Goal: Task Accomplishment & Management: Manage account settings

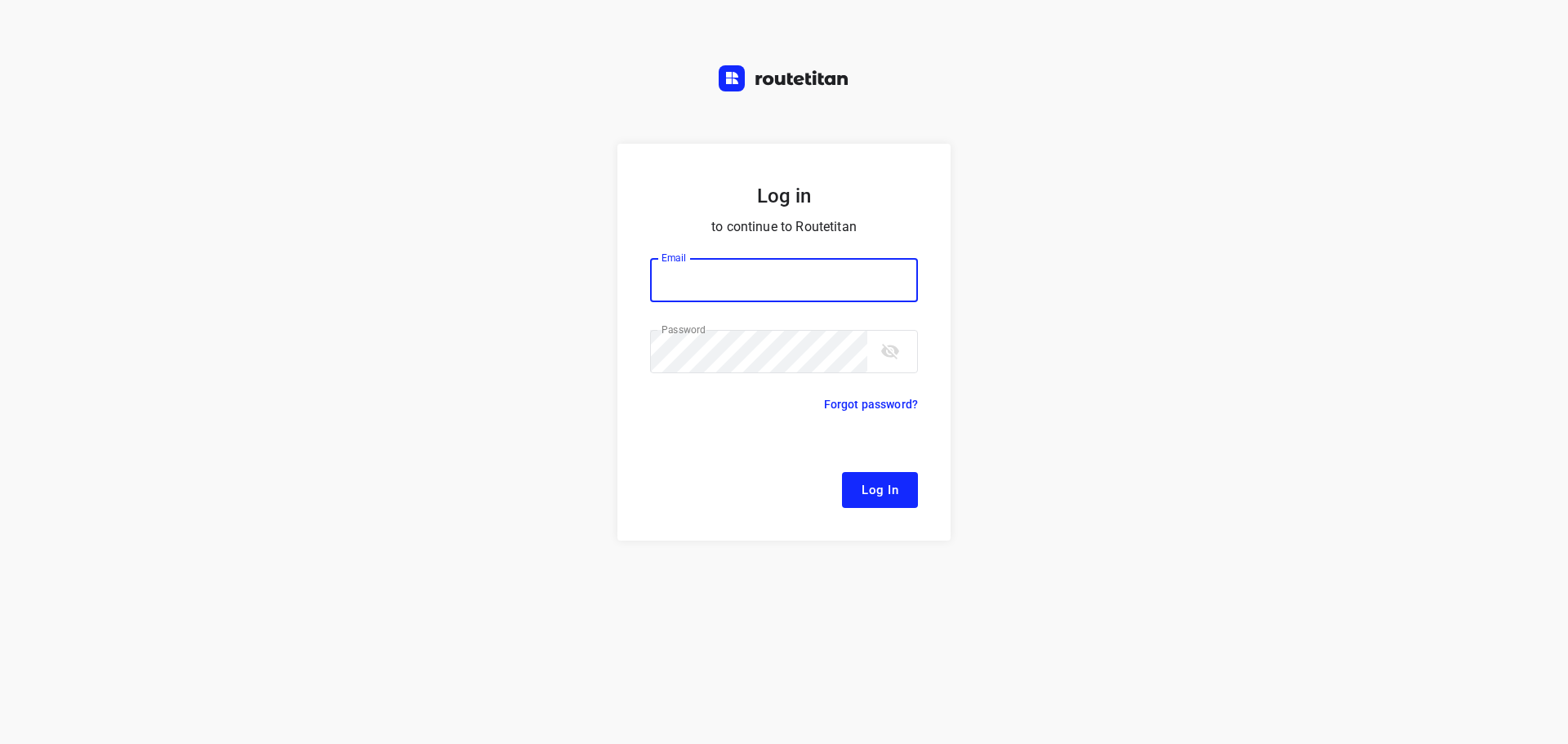
type input "[EMAIL_ADDRESS][DOMAIN_NAME]"
click at [888, 494] on span "Log In" at bounding box center [880, 490] width 37 height 21
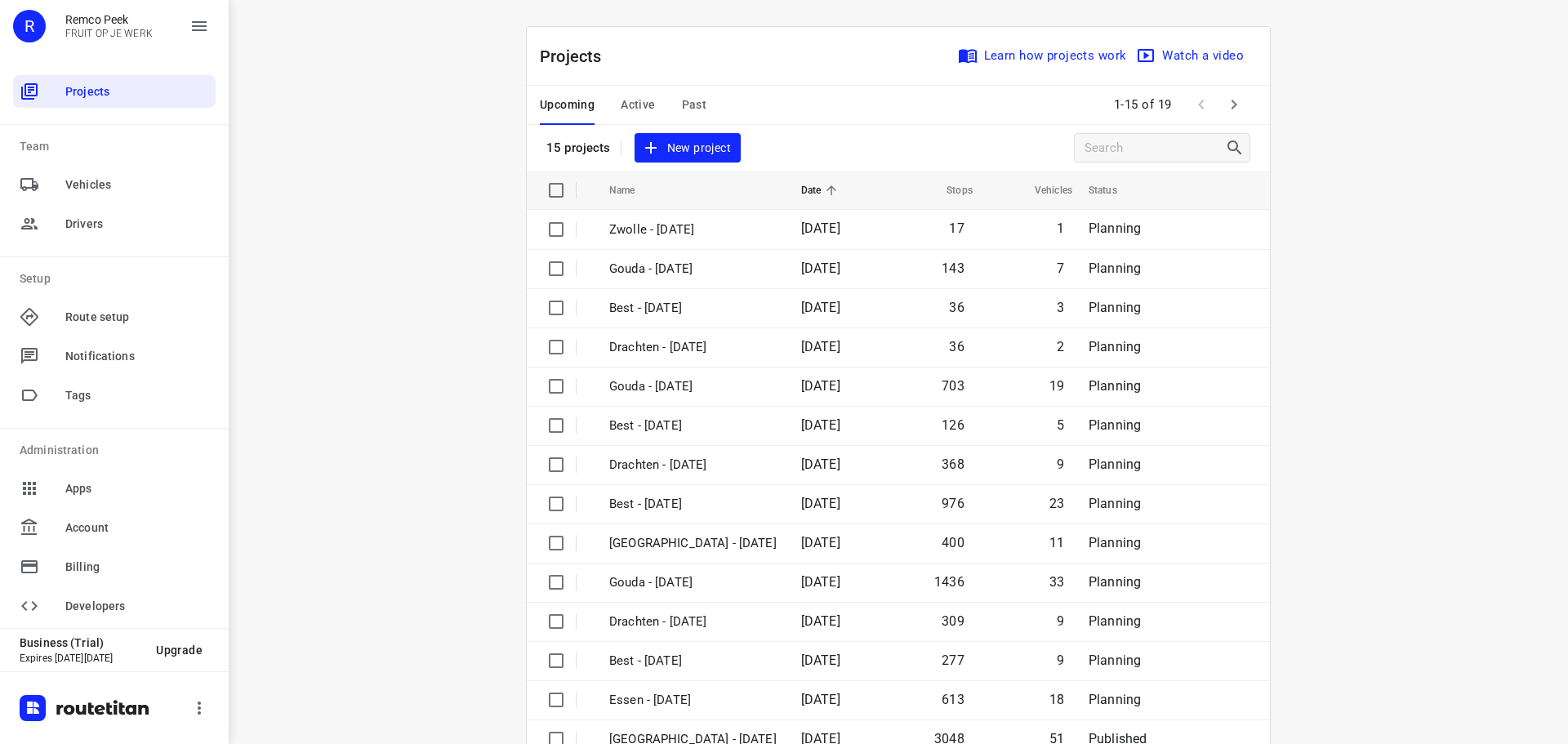
click at [630, 102] on span "Active" at bounding box center [637, 105] width 34 height 20
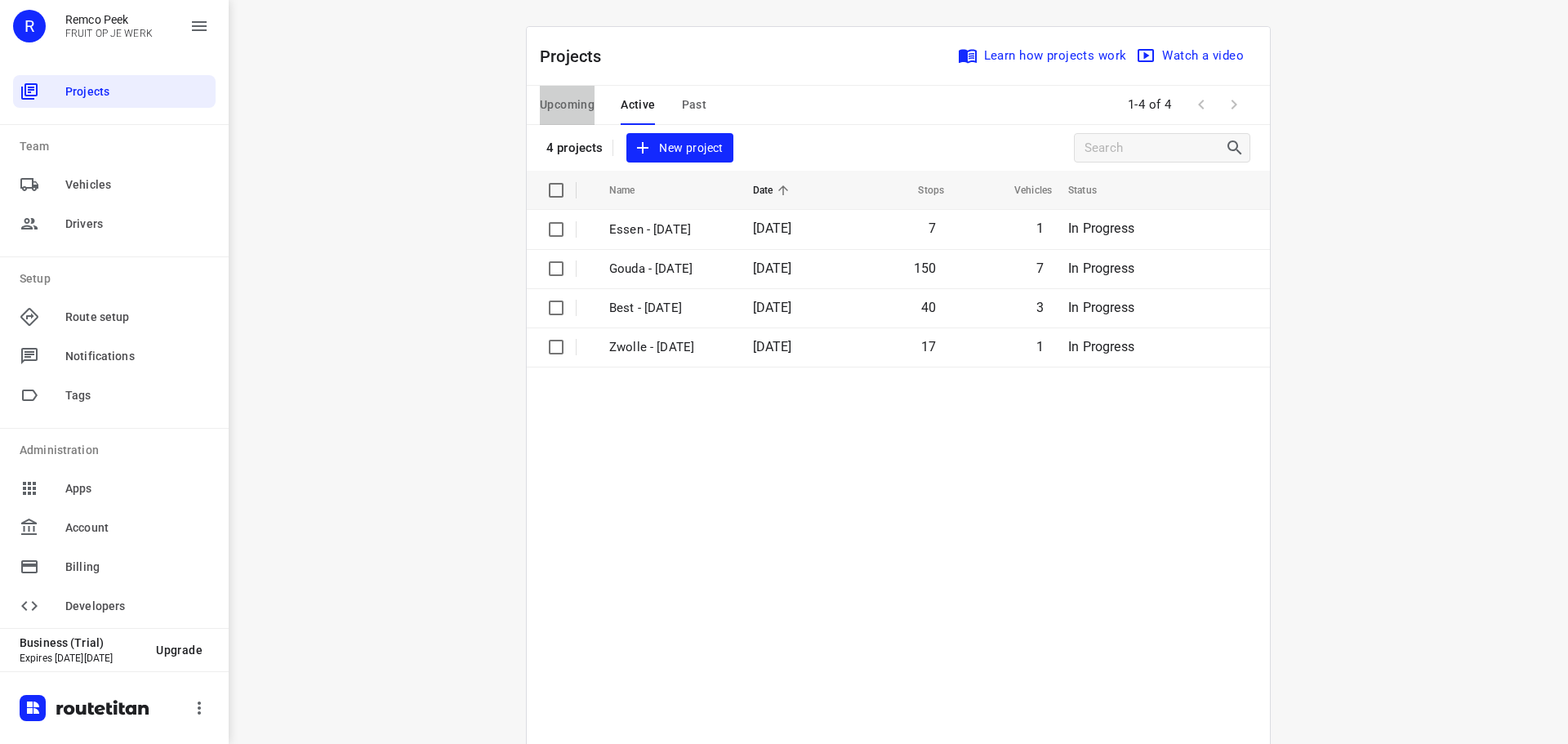
click at [572, 99] on span "Upcoming" at bounding box center [567, 105] width 55 height 20
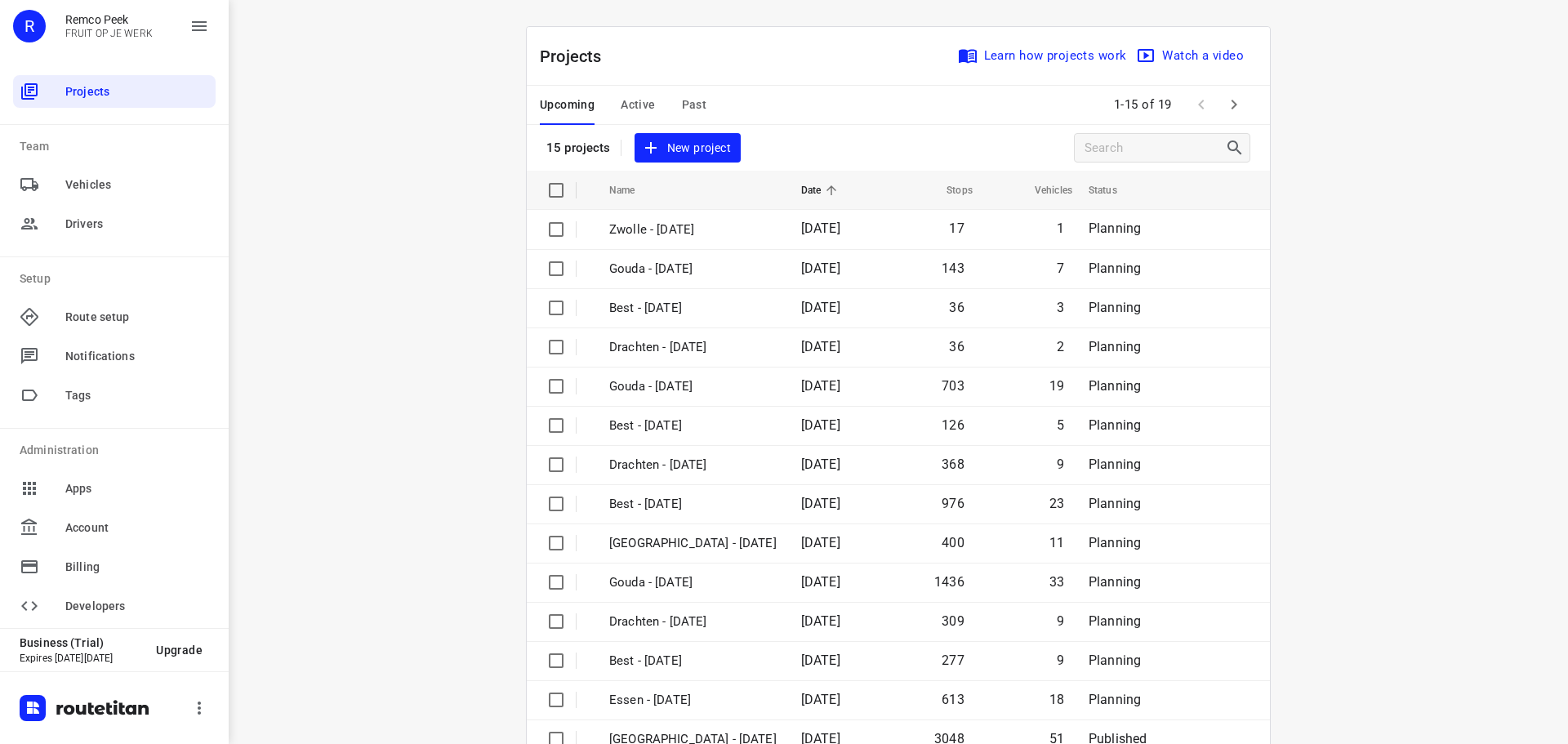
click at [1237, 101] on icon "button" at bounding box center [1233, 104] width 19 height 19
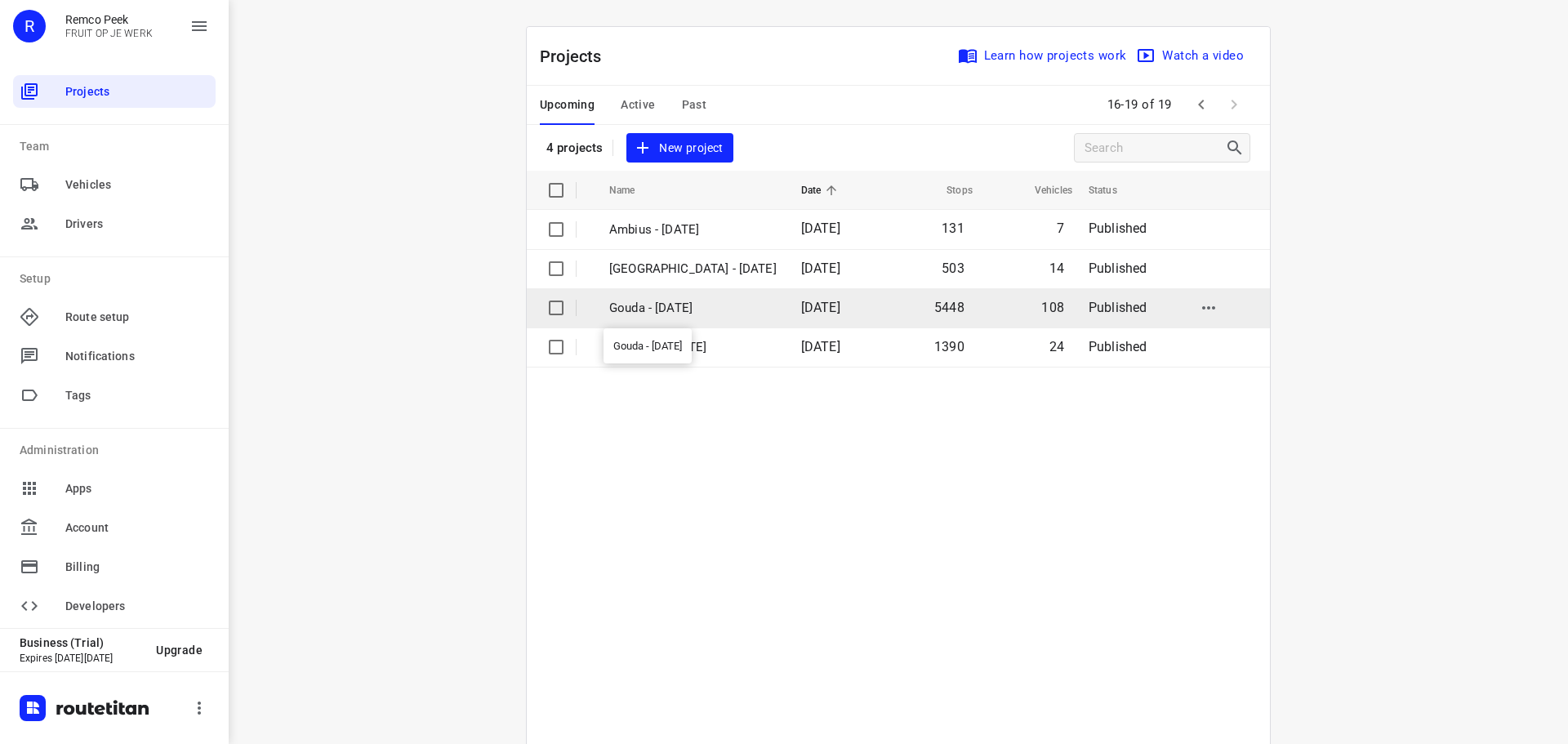
click at [673, 309] on p "Gouda - [DATE]" at bounding box center [693, 308] width 167 height 19
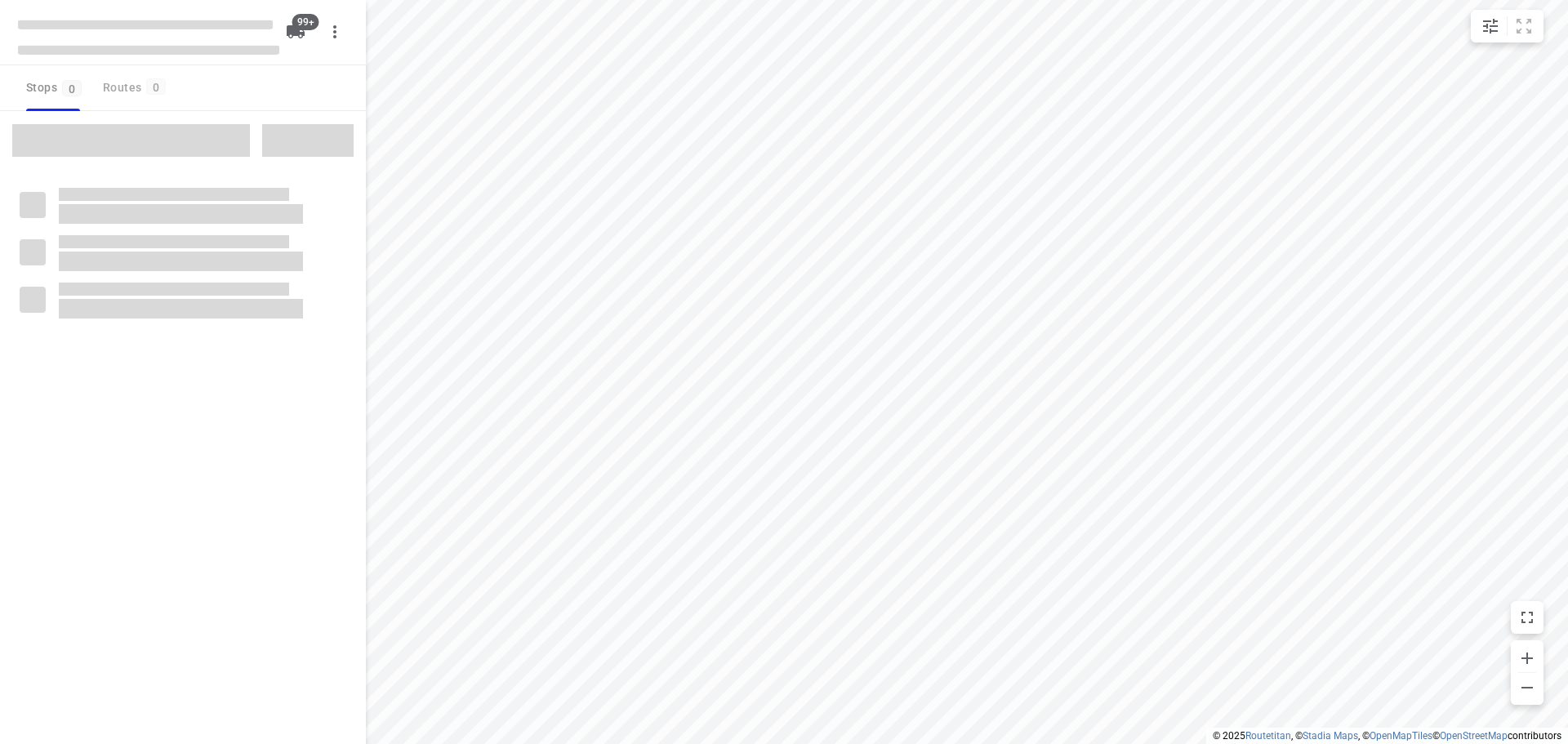
checkbox input "true"
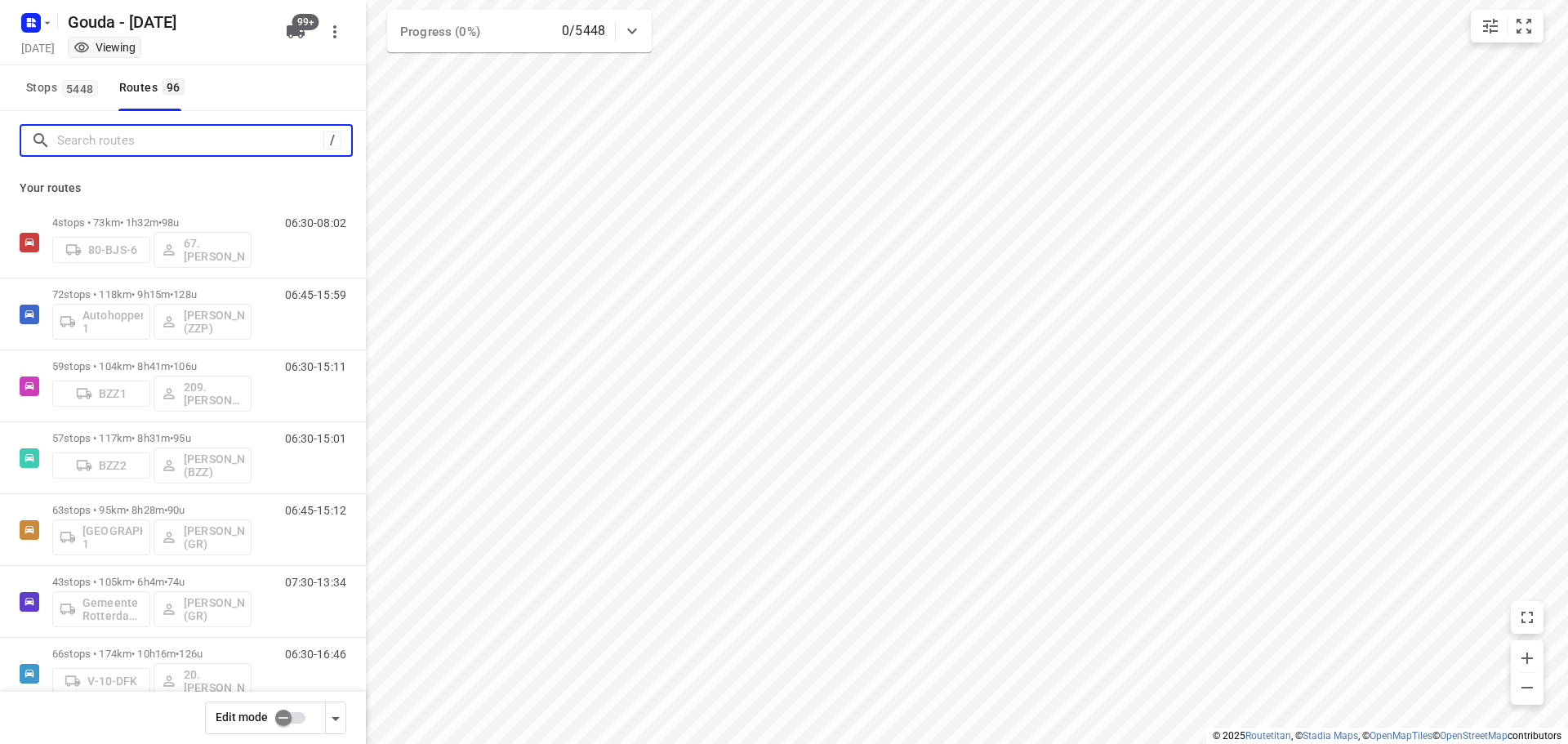
click at [122, 143] on input "Search routes" at bounding box center [191, 141] width 266 height 25
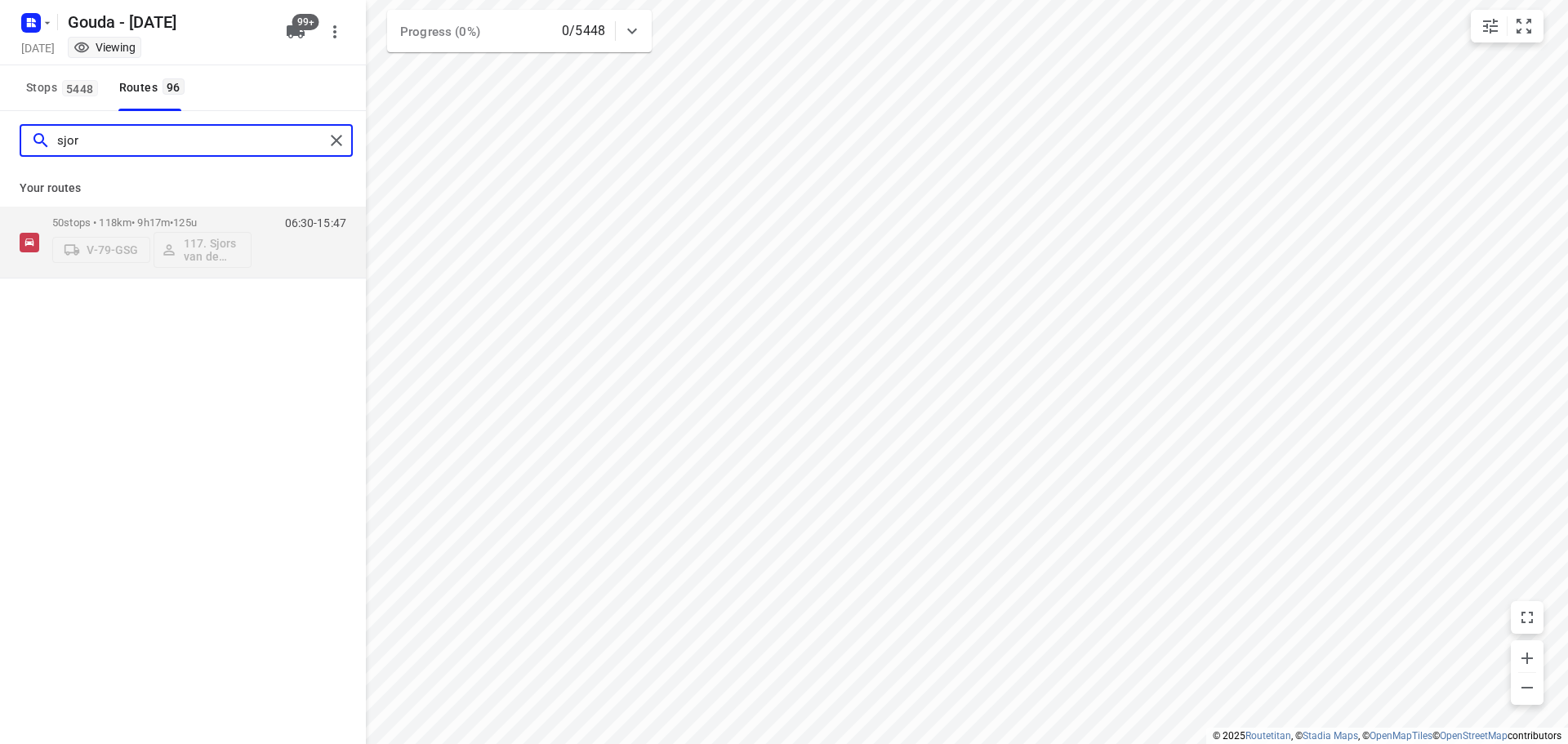
drag, startPoint x: 122, startPoint y: 143, endPoint x: 68, endPoint y: 135, distance: 54.6
click at [68, 135] on input "sjor" at bounding box center [191, 141] width 267 height 25
type input "s"
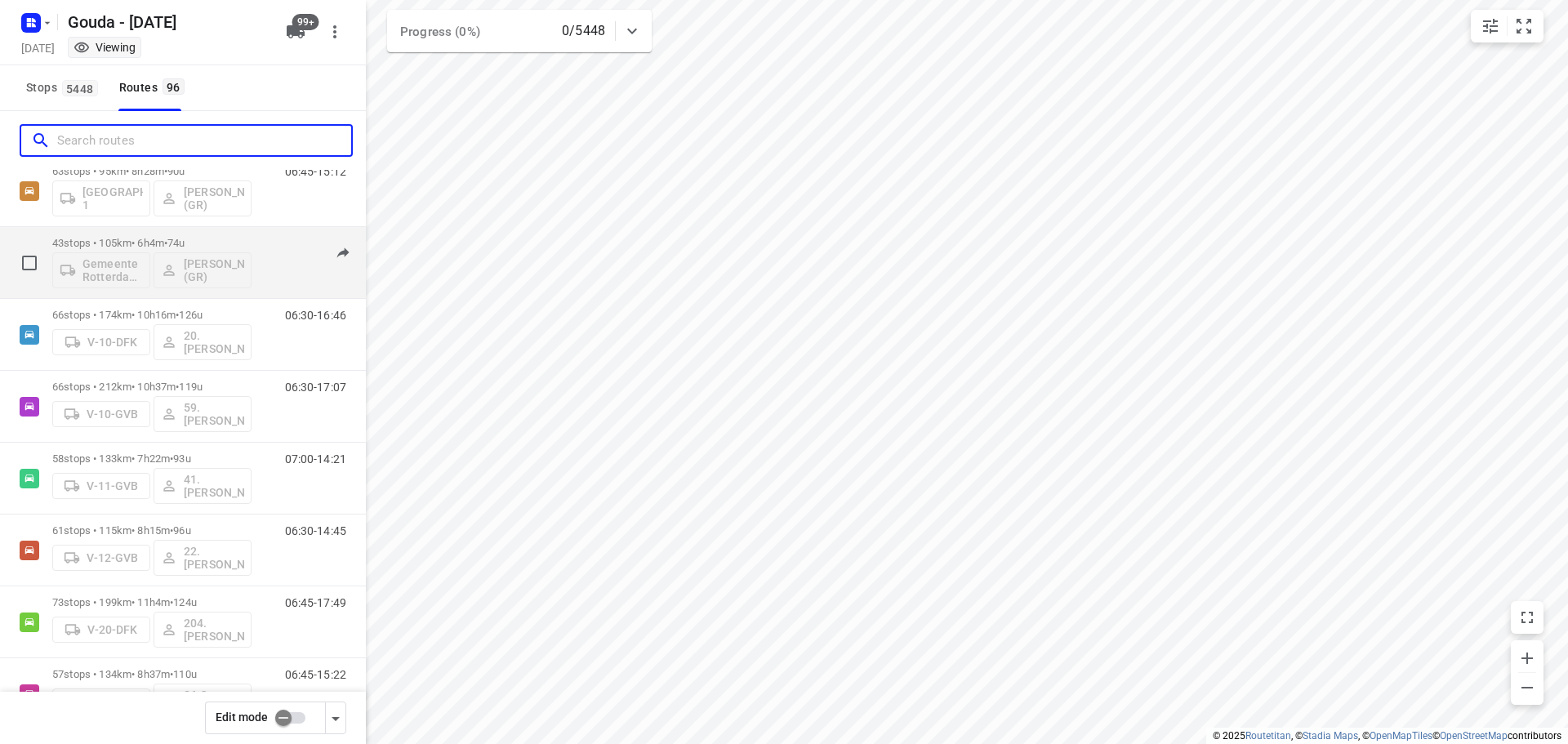
scroll to position [418, 0]
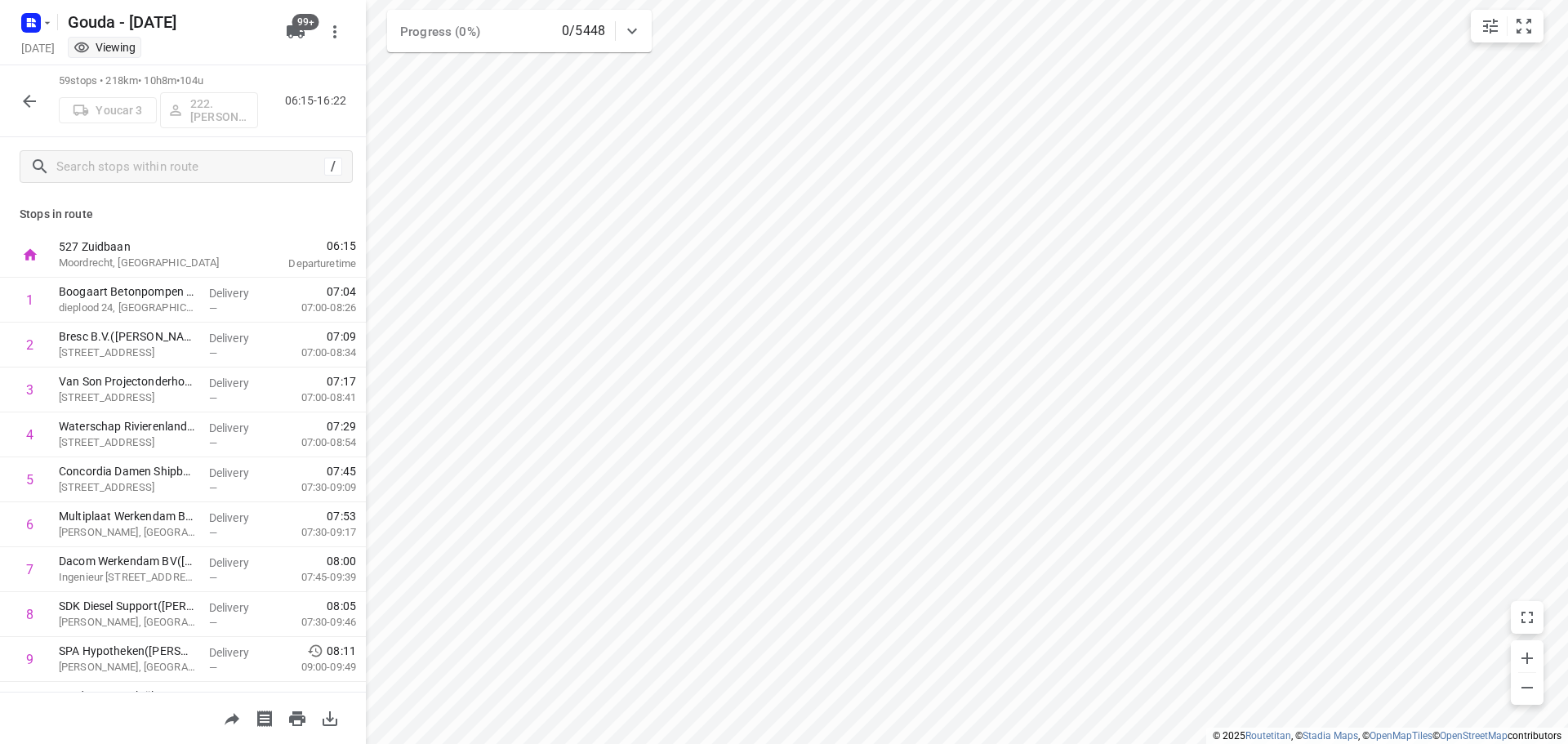
click at [21, 93] on icon "button" at bounding box center [29, 101] width 19 height 19
